Goal: Task Accomplishment & Management: Manage account settings

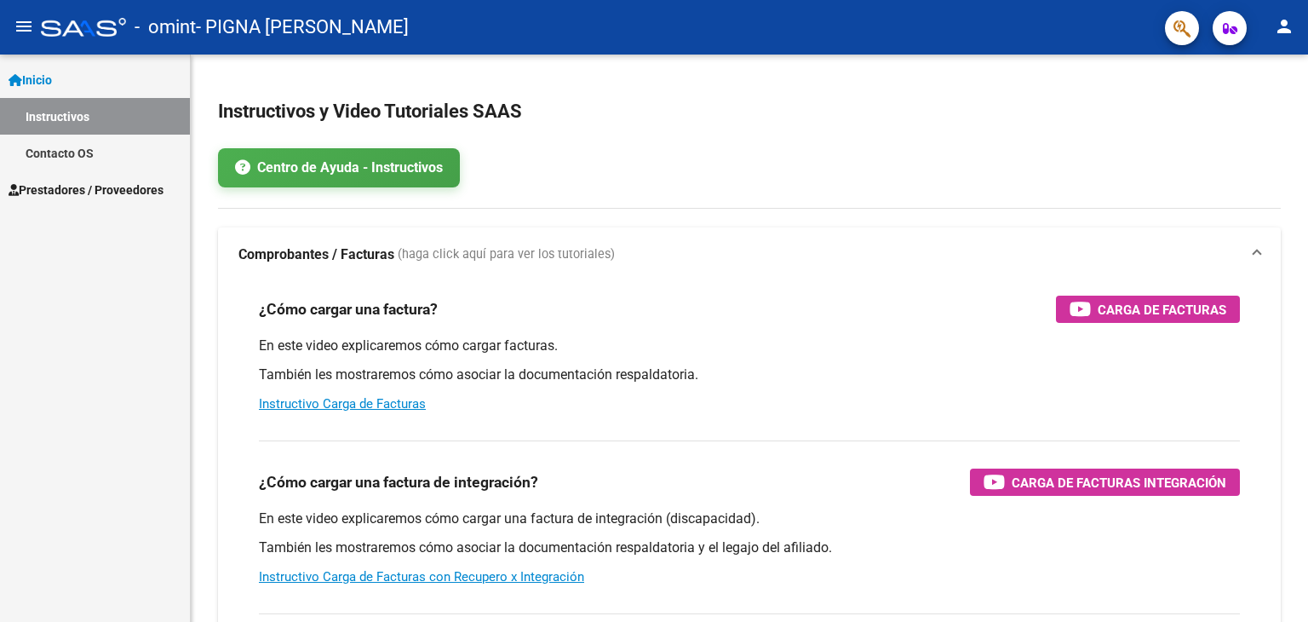
click at [77, 155] on link "Contacto OS" at bounding box center [95, 153] width 190 height 37
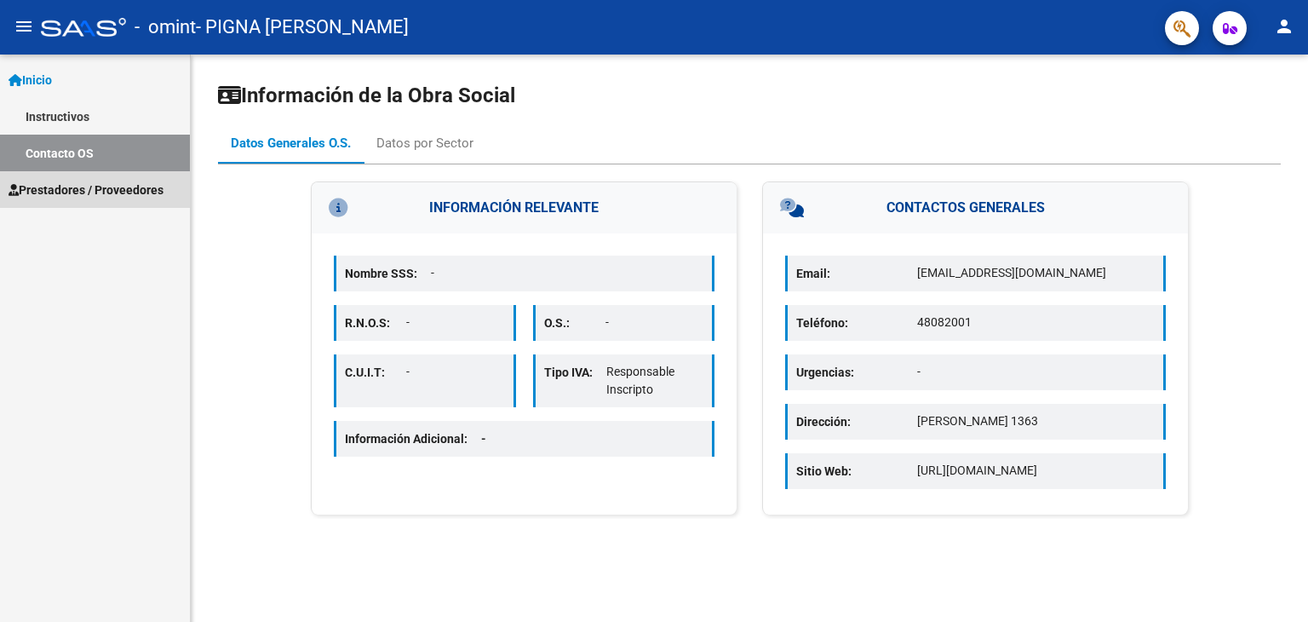
click at [89, 187] on span "Prestadores / Proveedores" at bounding box center [86, 190] width 155 height 19
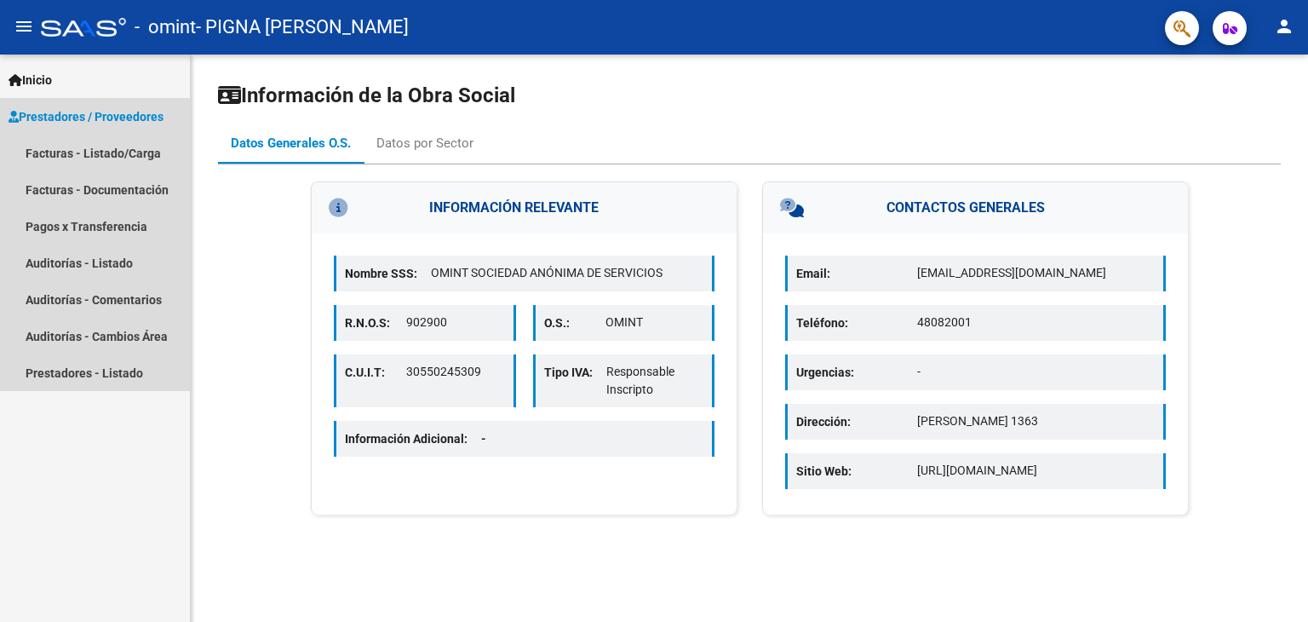
click at [109, 124] on span "Prestadores / Proveedores" at bounding box center [86, 116] width 155 height 19
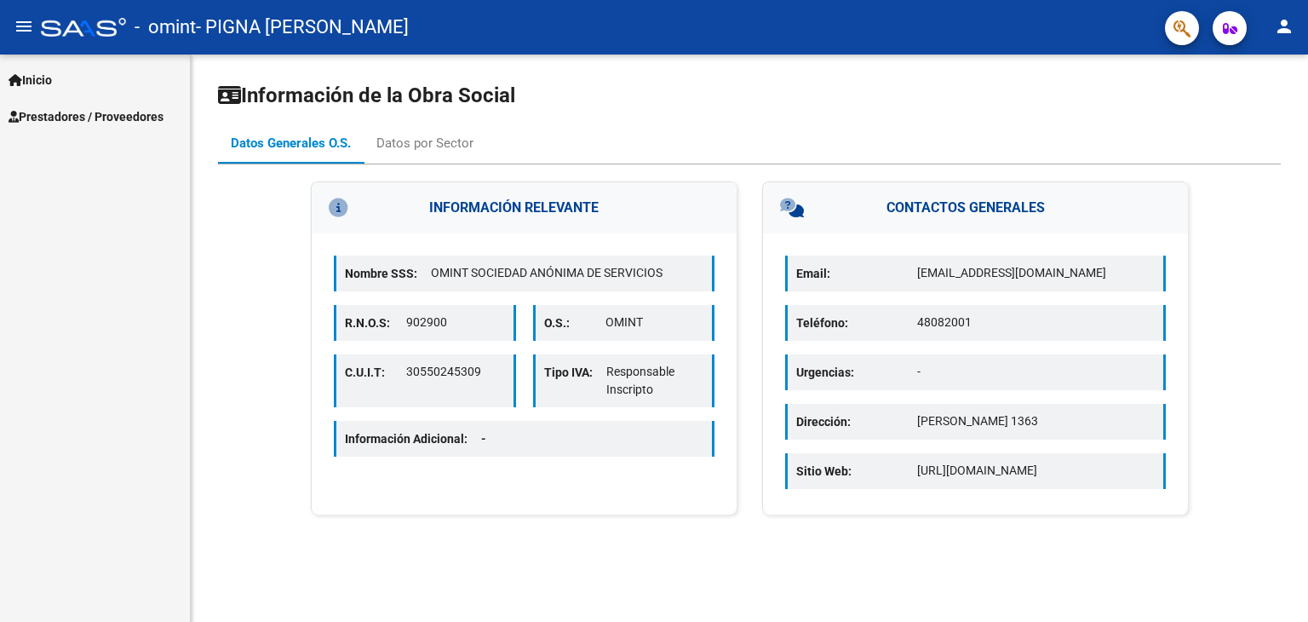
click at [109, 119] on span "Prestadores / Proveedores" at bounding box center [86, 116] width 155 height 19
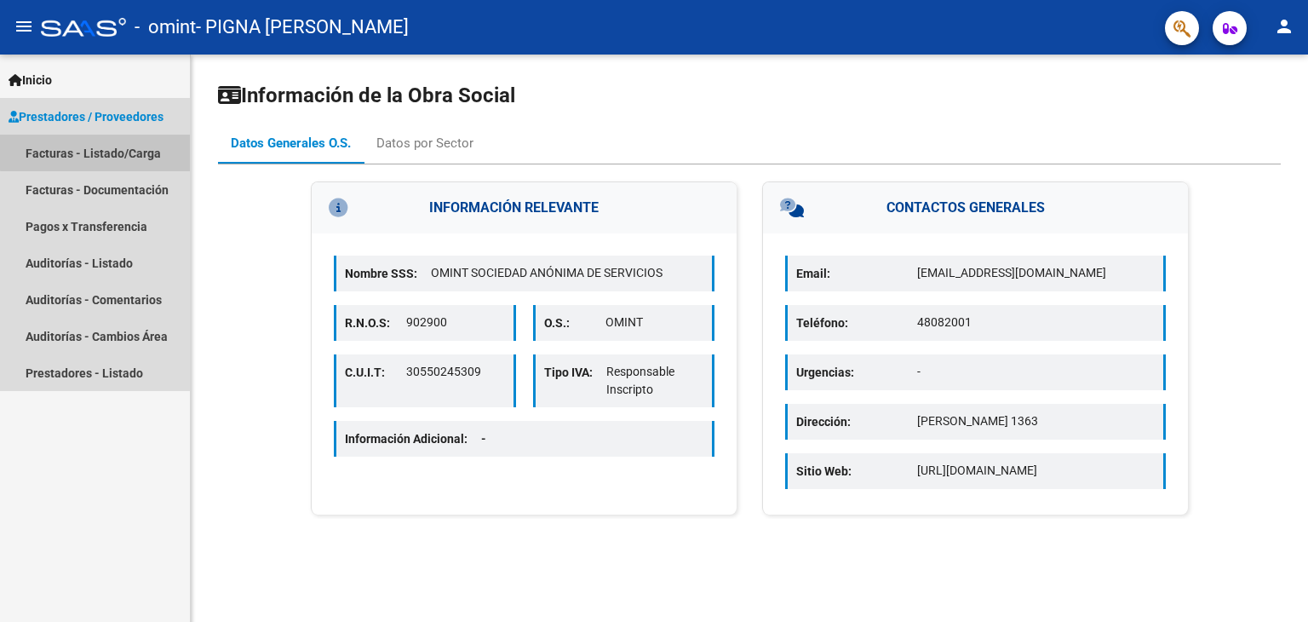
click at [106, 152] on link "Facturas - Listado/Carga" at bounding box center [95, 153] width 190 height 37
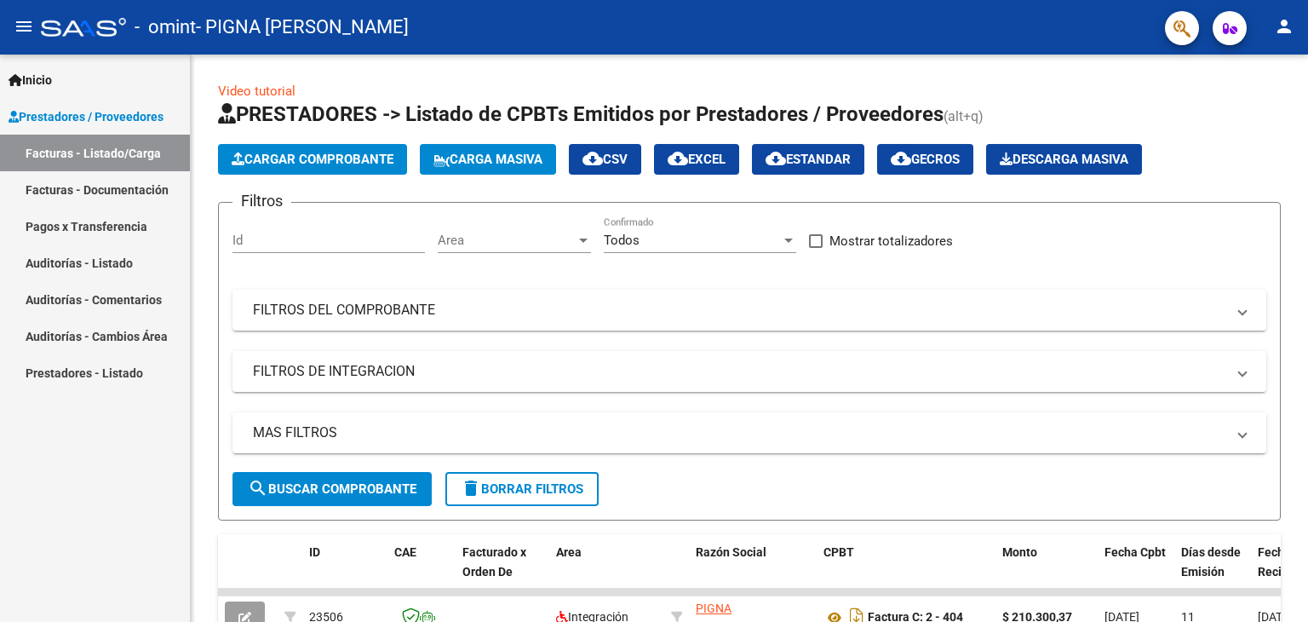
click at [95, 221] on link "Pagos x Transferencia" at bounding box center [95, 226] width 190 height 37
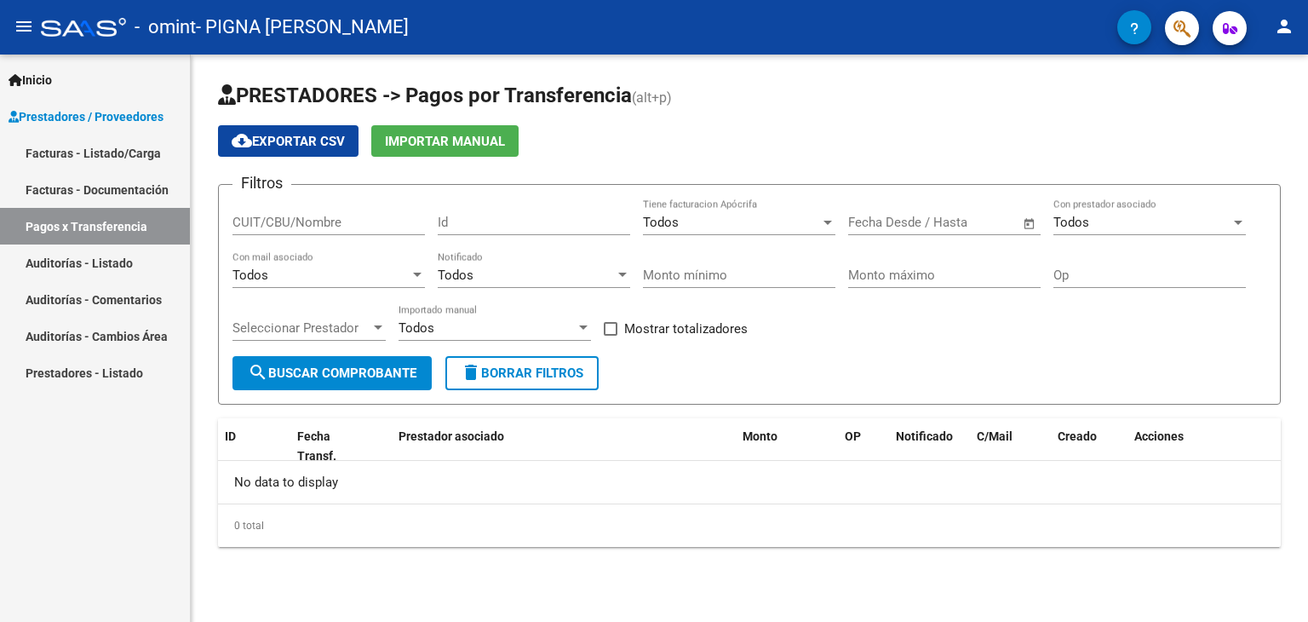
click at [108, 178] on link "Facturas - Documentación" at bounding box center [95, 189] width 190 height 37
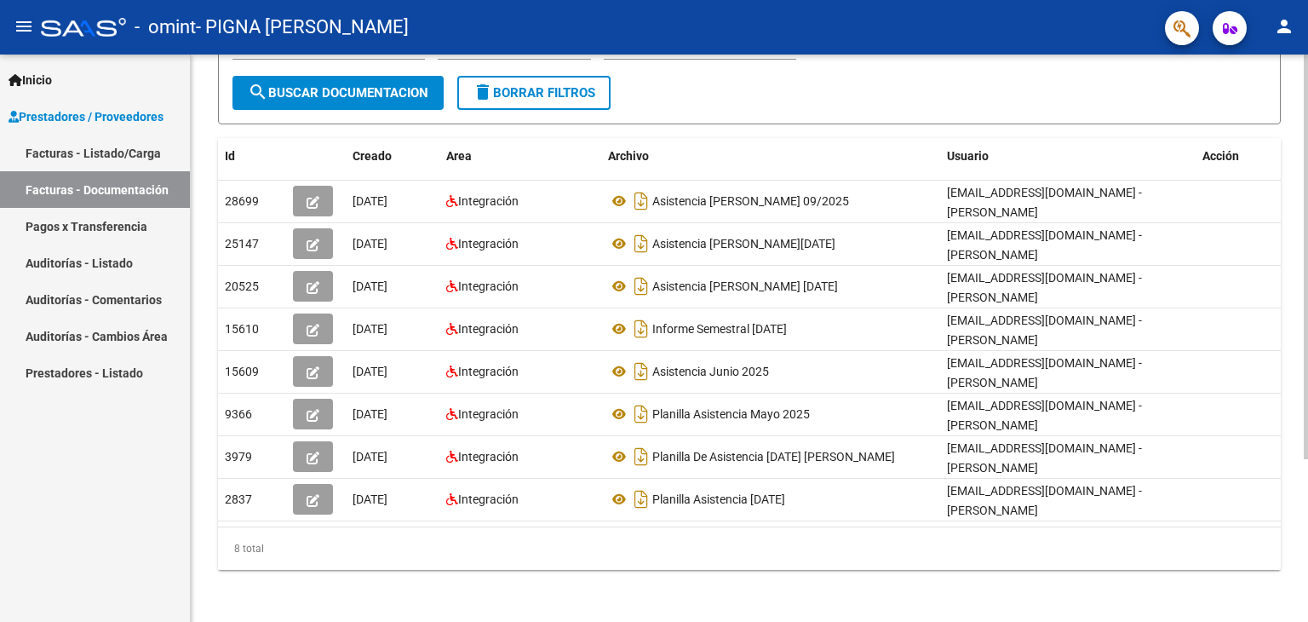
scroll to position [57, 0]
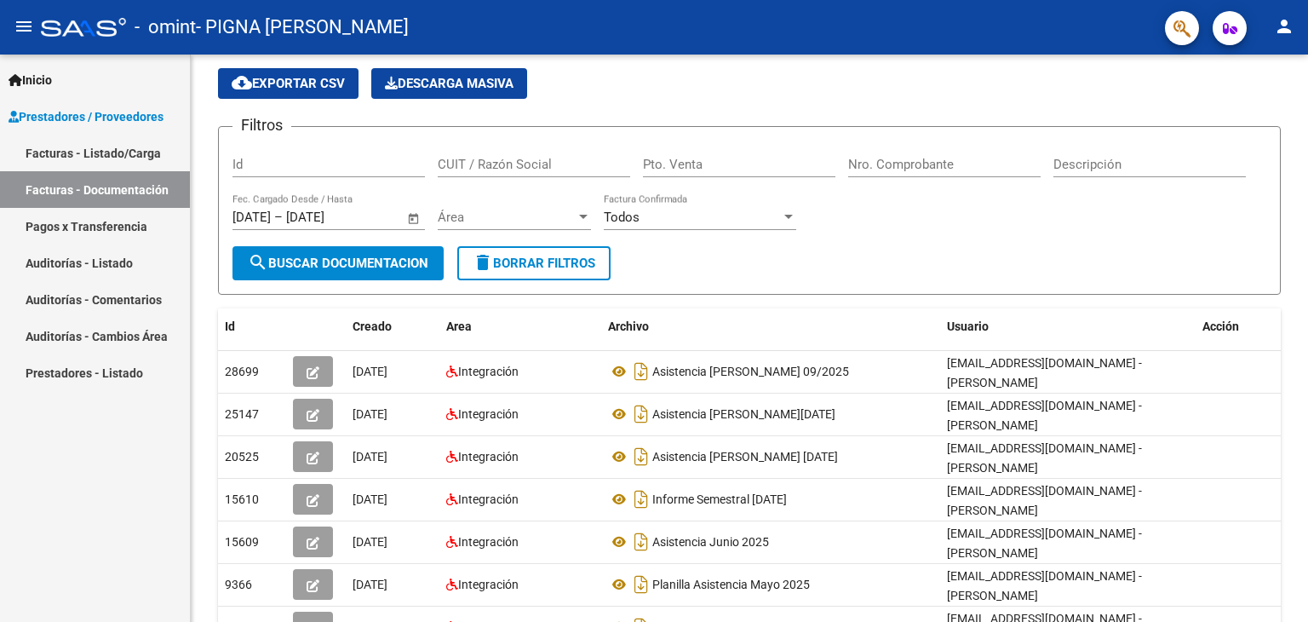
click at [109, 152] on link "Facturas - Listado/Carga" at bounding box center [95, 153] width 190 height 37
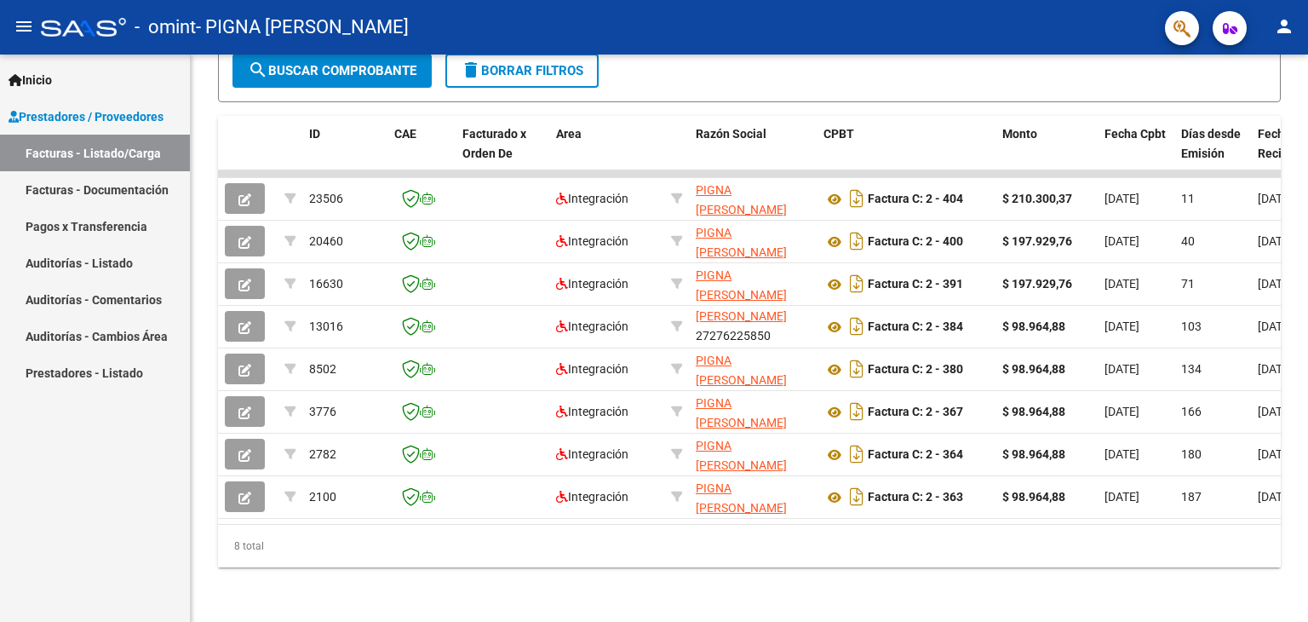
click at [1299, 21] on button "person" at bounding box center [1284, 27] width 34 height 34
click at [1236, 118] on button "exit_to_app Salir" at bounding box center [1250, 112] width 104 height 41
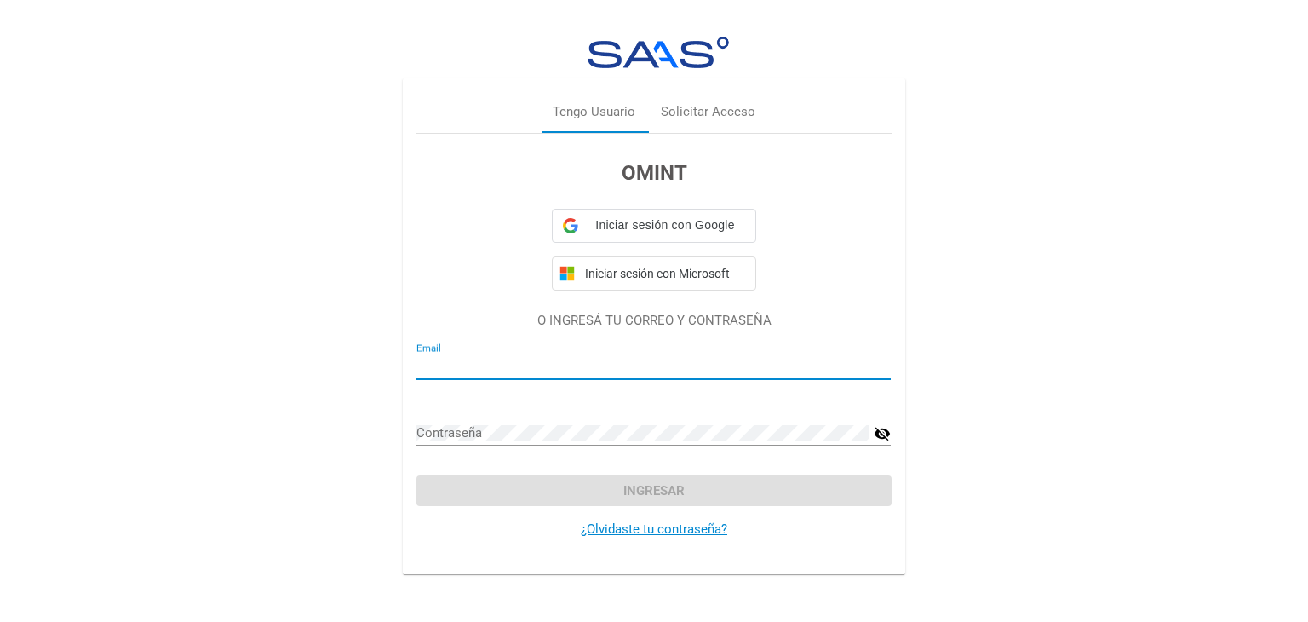
type input "[EMAIL_ADDRESS][DOMAIN_NAME]"
